Goal: Check status: Check status

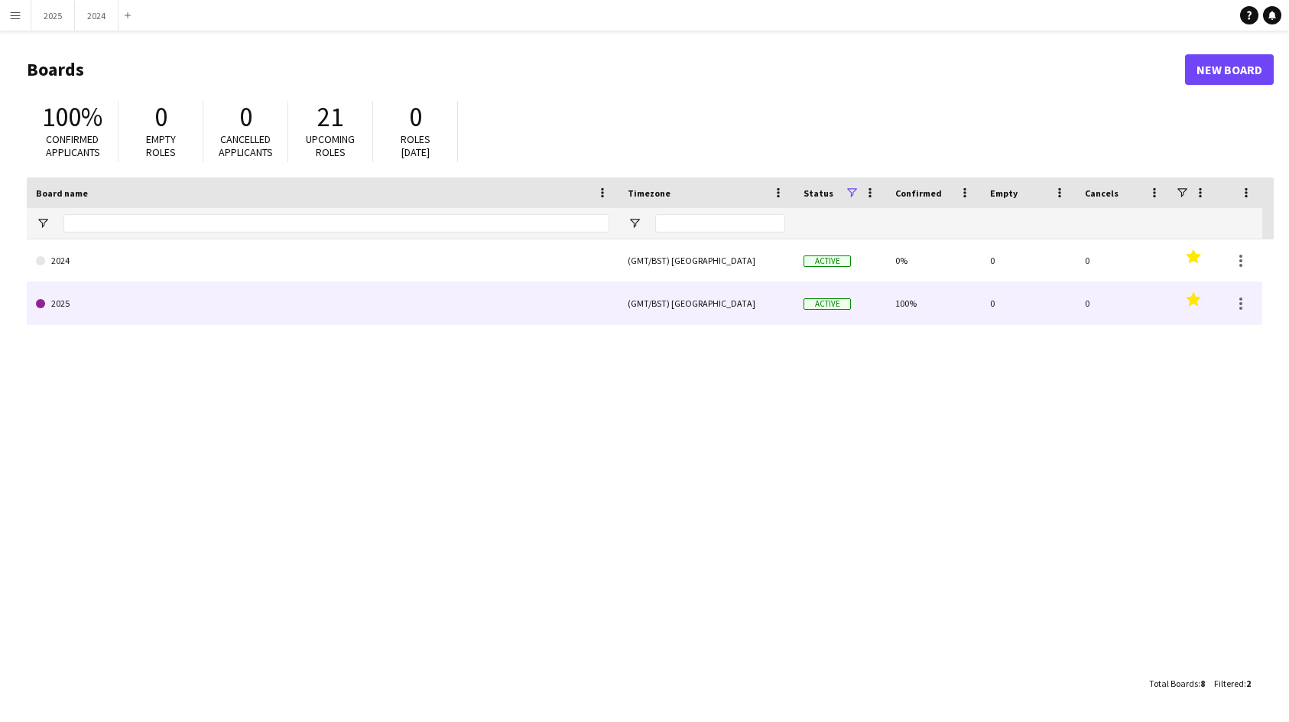
click at [149, 291] on link "2025" at bounding box center [323, 303] width 574 height 43
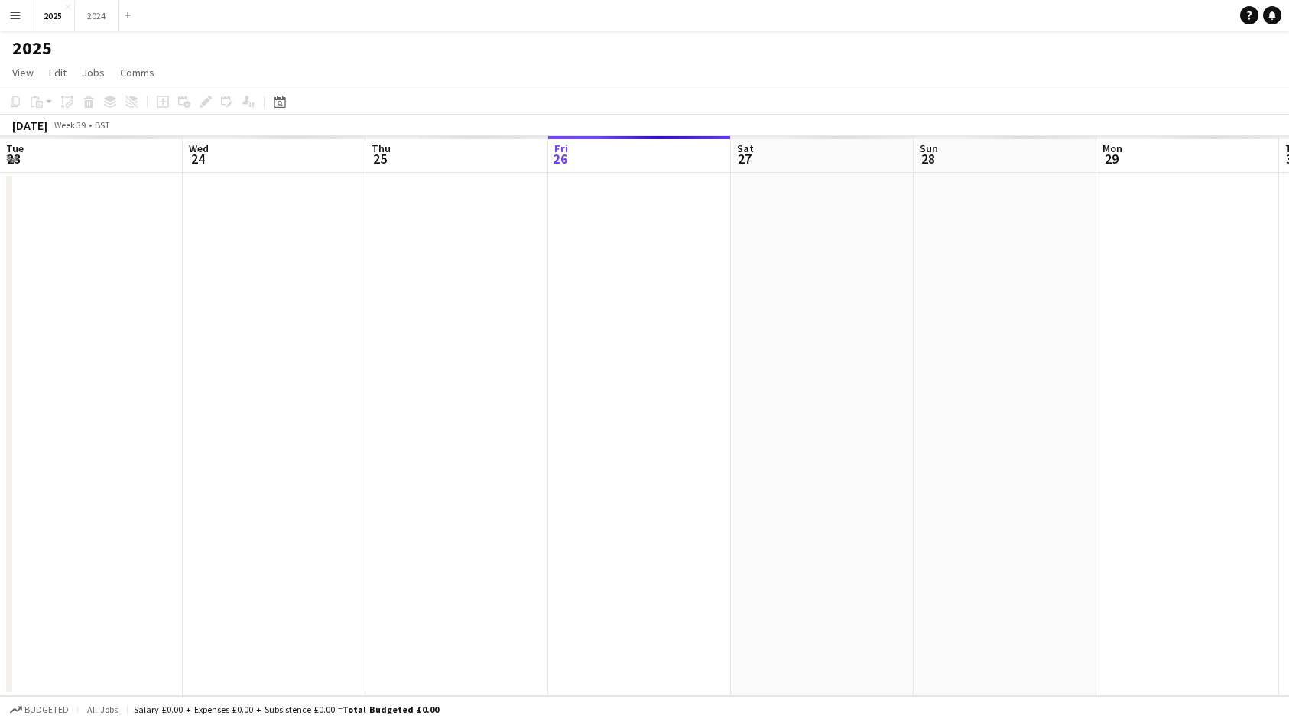
scroll to position [0, 366]
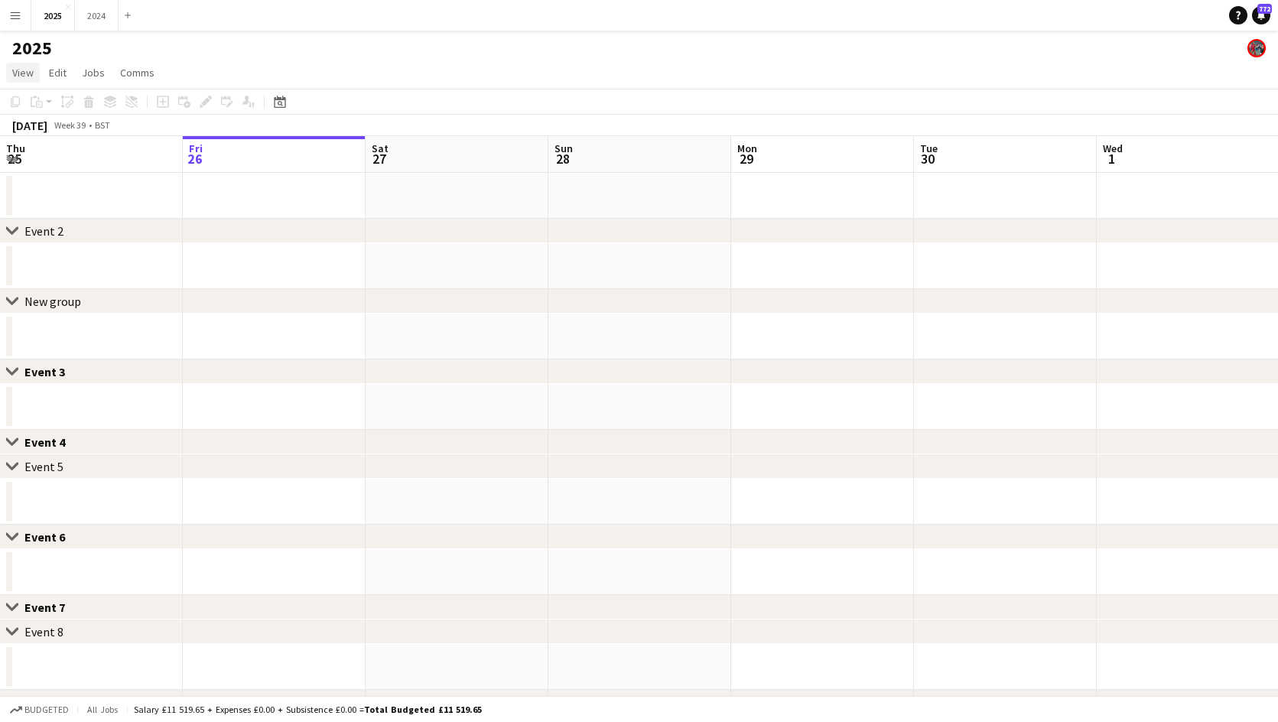
click at [24, 66] on span "View" at bounding box center [22, 73] width 21 height 14
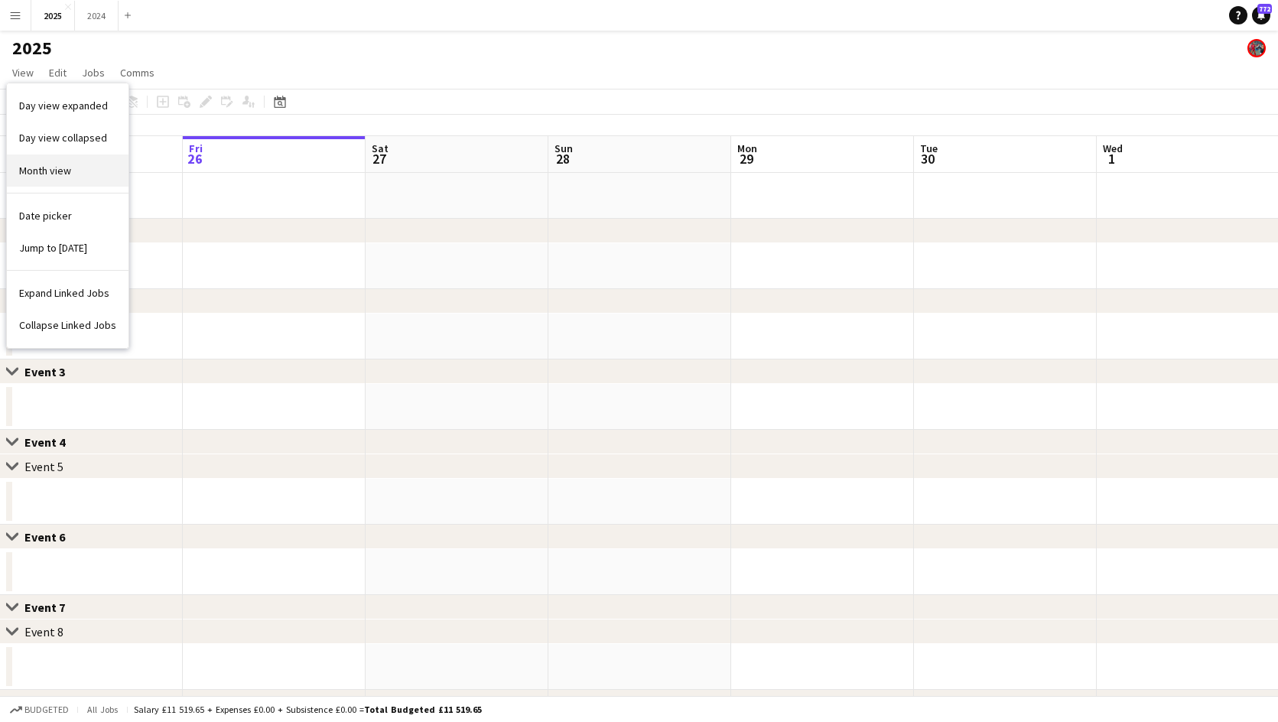
click at [60, 164] on span "Month view" at bounding box center [45, 171] width 52 height 14
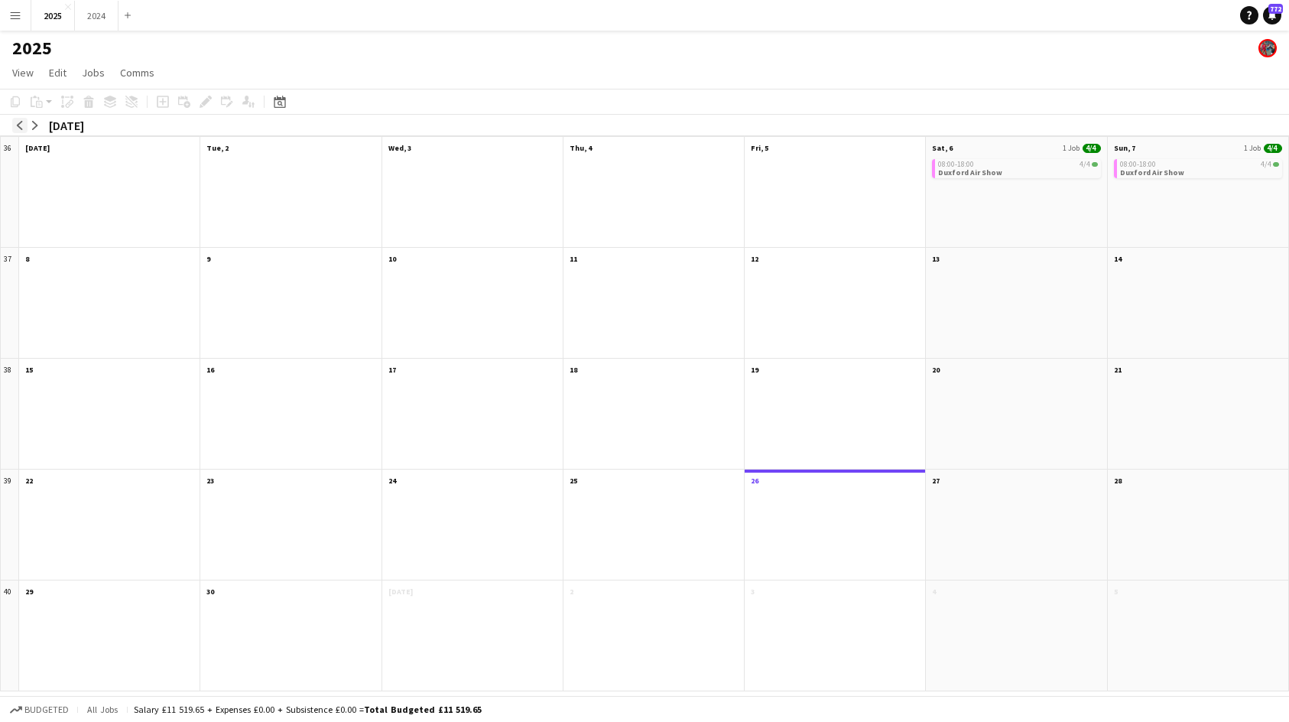
click at [20, 122] on app-icon "arrow-left" at bounding box center [19, 125] width 9 height 9
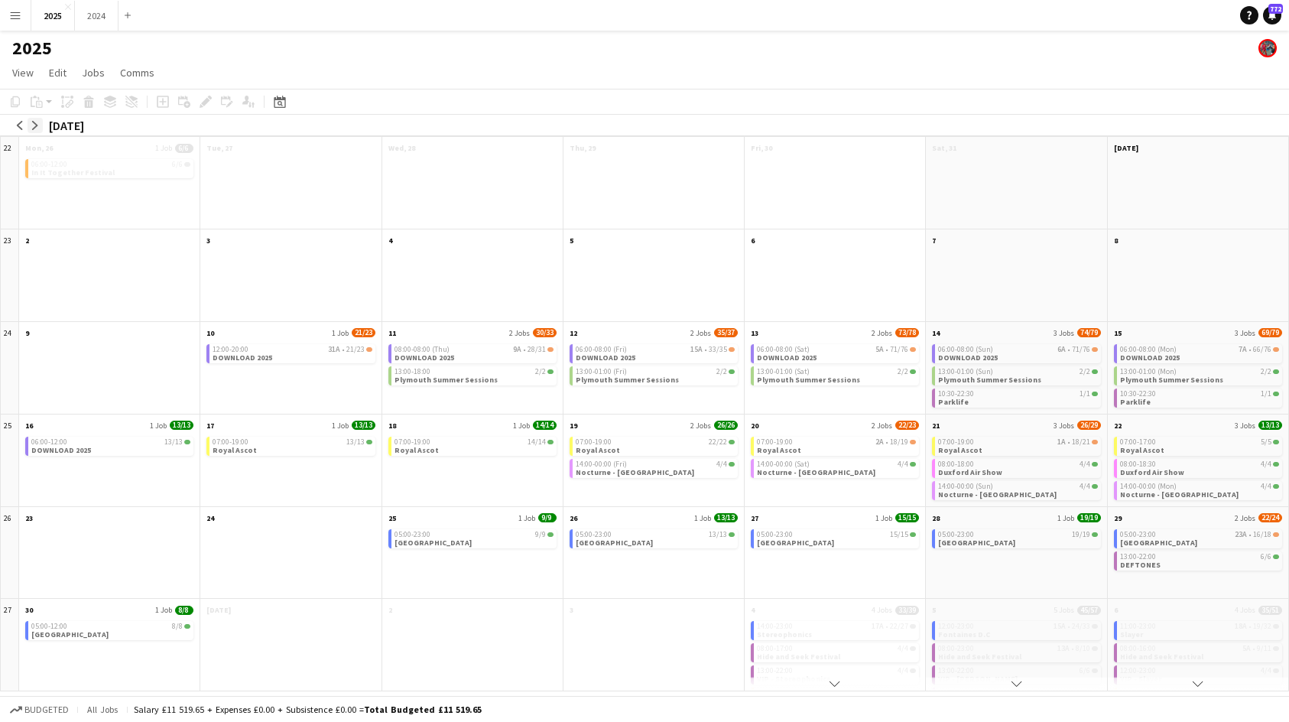
click at [30, 125] on button "arrow-right" at bounding box center [35, 125] width 15 height 15
